Goal: Task Accomplishment & Management: Manage account settings

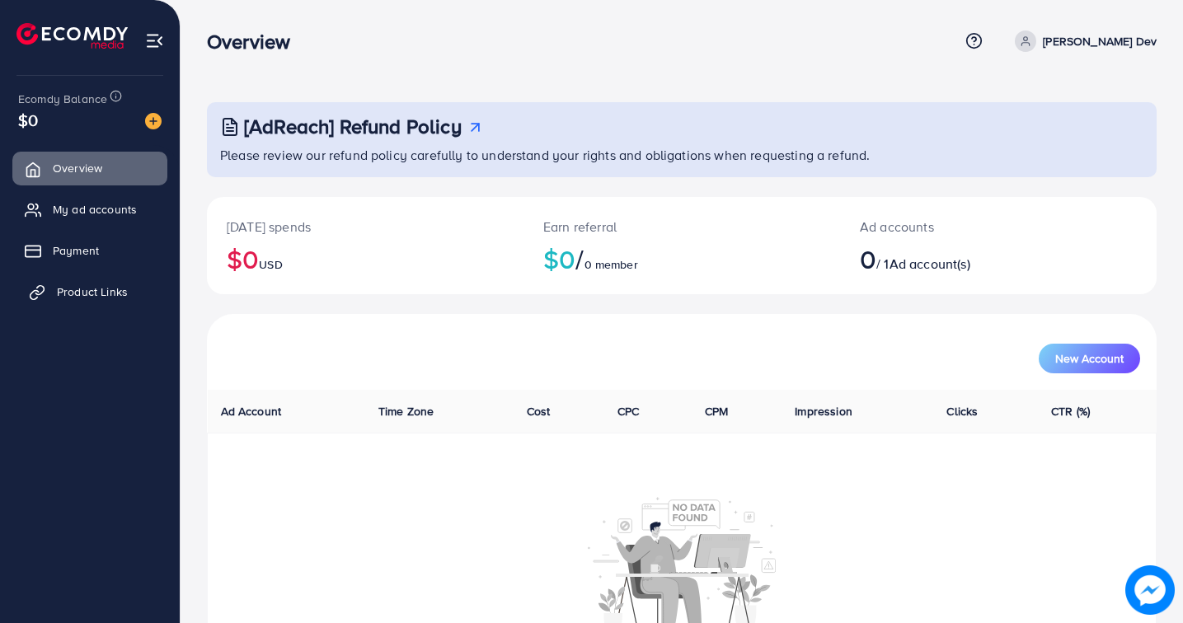
click at [99, 291] on span "Product Links" at bounding box center [92, 292] width 71 height 16
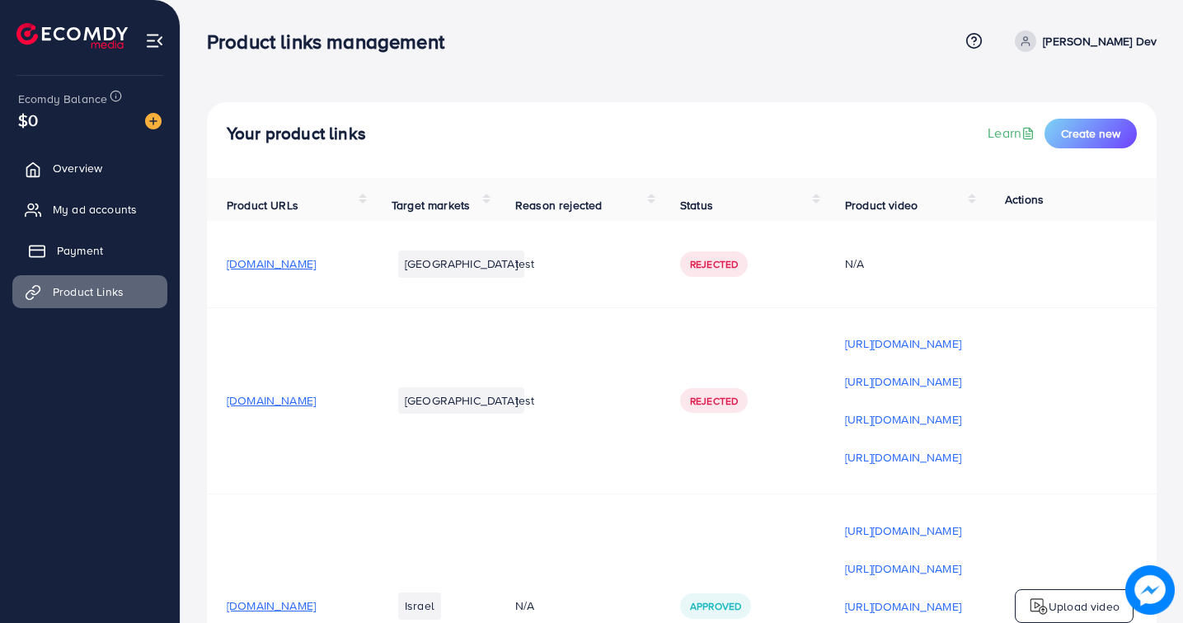
click at [104, 245] on link "Payment" at bounding box center [89, 250] width 155 height 33
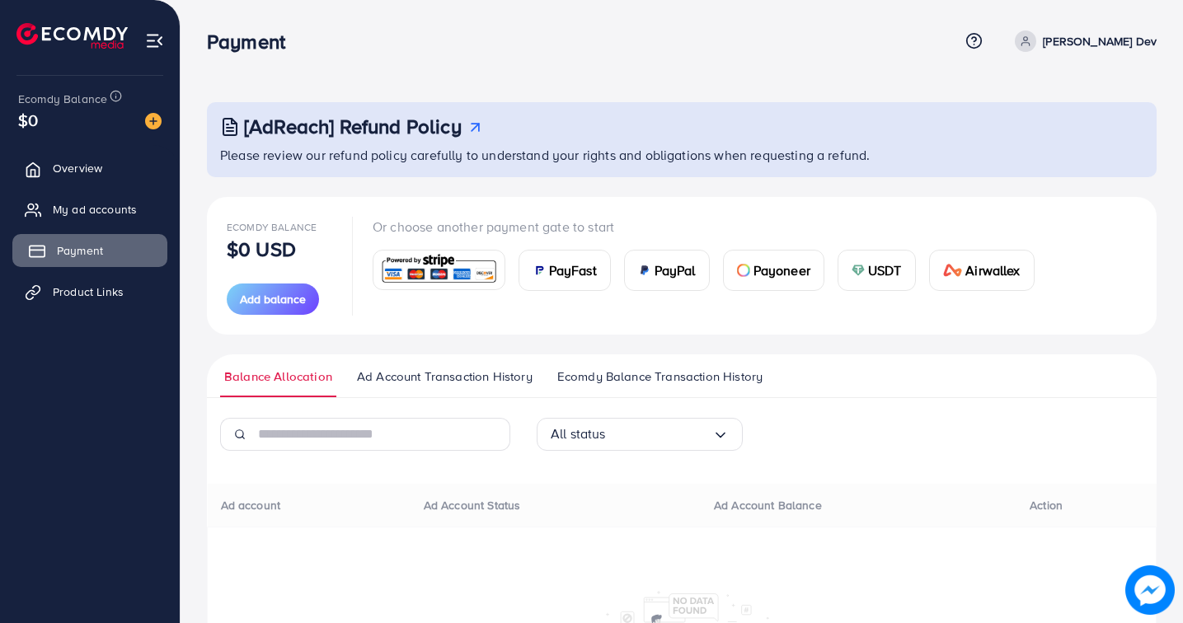
click at [140, 234] on link "Payment" at bounding box center [89, 250] width 155 height 33
click at [140, 226] on ul "Overview My ad accounts Payment Product Links" at bounding box center [90, 235] width 180 height 181
click at [134, 201] on span "My ad accounts" at bounding box center [99, 209] width 84 height 16
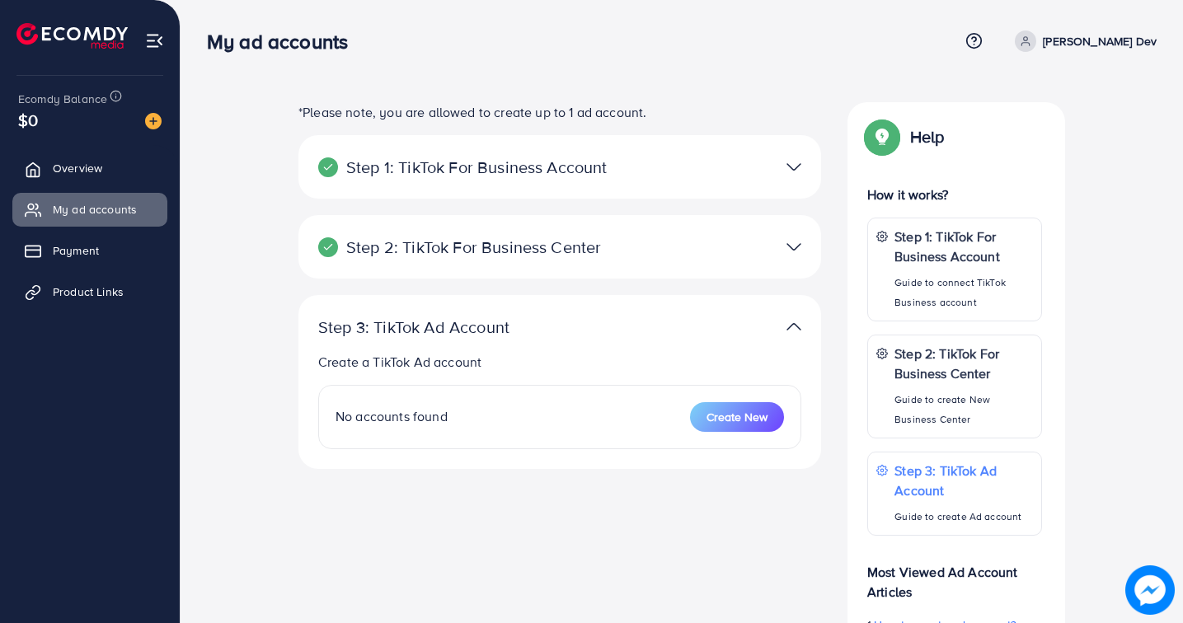
click at [1074, 37] on link "Tuyen Tran Dev" at bounding box center [1082, 41] width 148 height 21
click at [1086, 139] on link "Log out" at bounding box center [1077, 135] width 157 height 37
